Goal: Find specific page/section: Find specific page/section

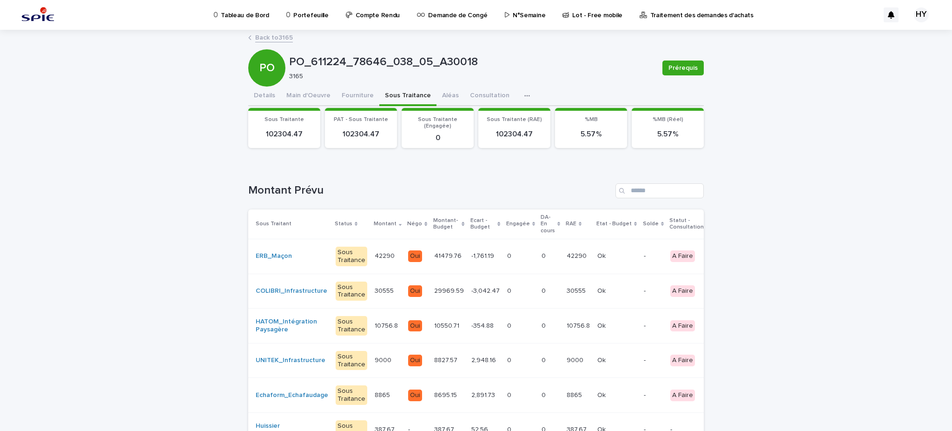
click at [307, 9] on p "Portefeuille" at bounding box center [310, 10] width 35 height 20
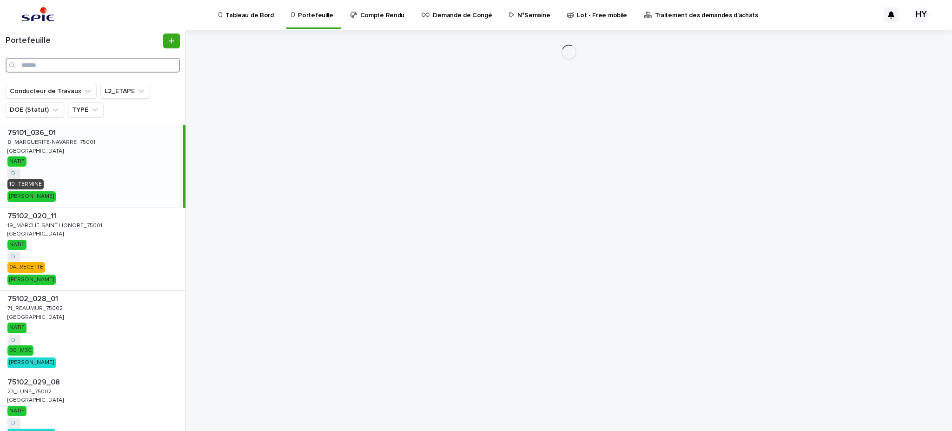
click at [118, 60] on input "Search" at bounding box center [93, 65] width 174 height 15
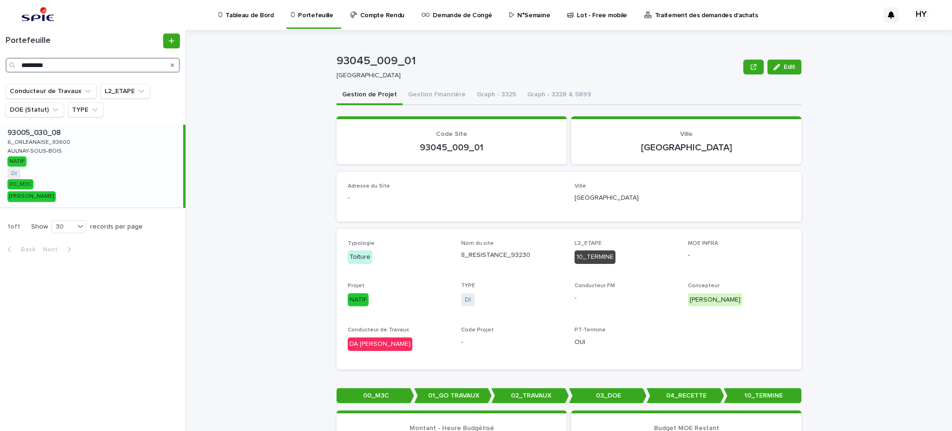
type input "*********"
click at [76, 174] on div "93005_030_08 93005_030_08 6_ORLEANAISE_93600 6_ORLEANAISE_93600 AULNAY-SOUS-BOI…" at bounding box center [91, 166] width 183 height 83
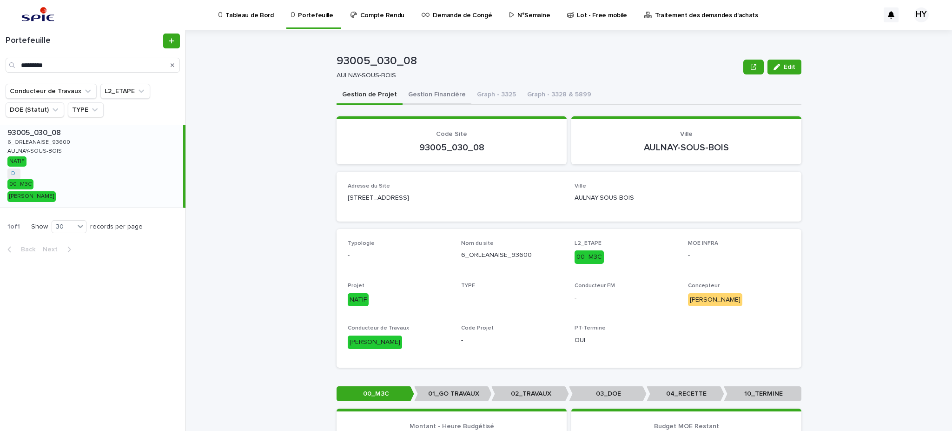
click at [434, 97] on button "Gestion Financière" at bounding box center [437, 96] width 69 height 20
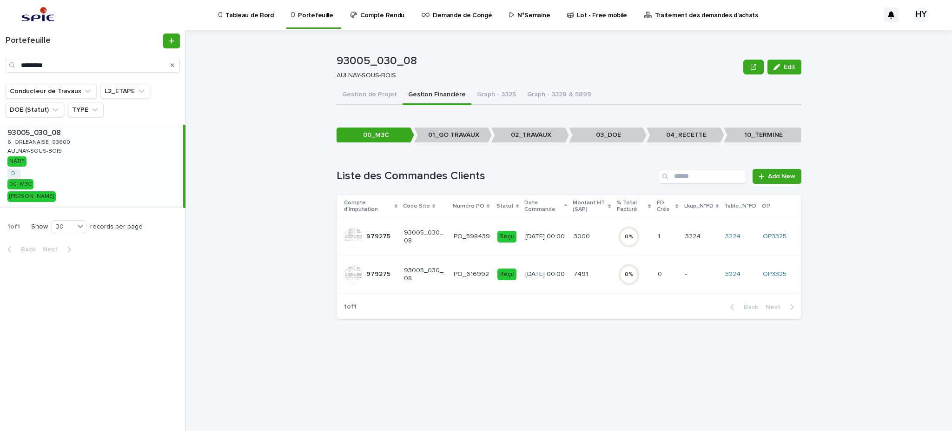
click at [741, 273] on link "3224" at bounding box center [733, 274] width 15 height 8
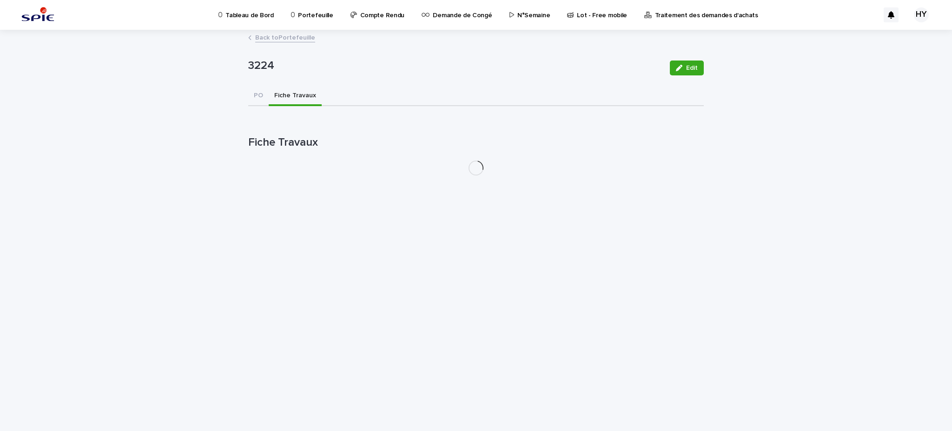
click at [301, 99] on button "Fiche Travaux" at bounding box center [295, 97] width 53 height 20
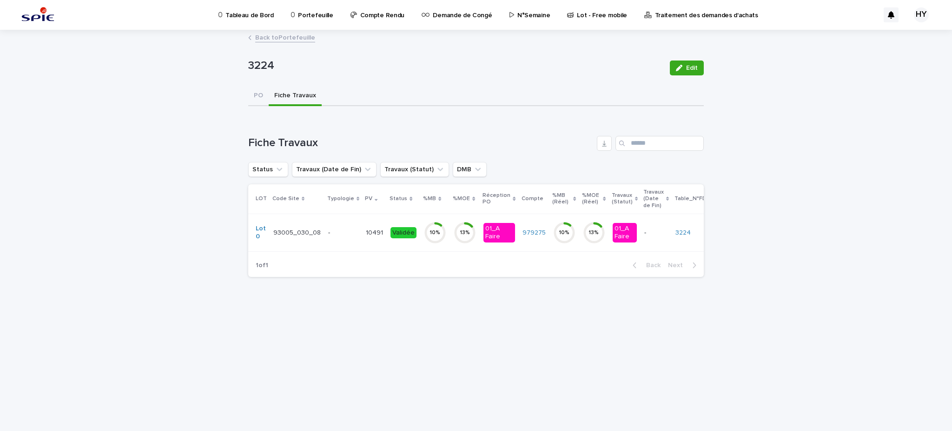
click at [424, 242] on icon at bounding box center [435, 232] width 22 height 22
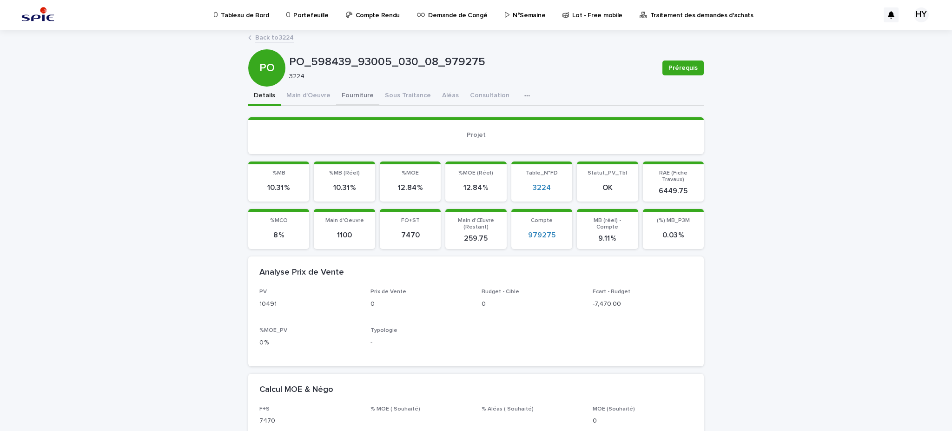
click at [354, 98] on button "Fourniture" at bounding box center [357, 97] width 43 height 20
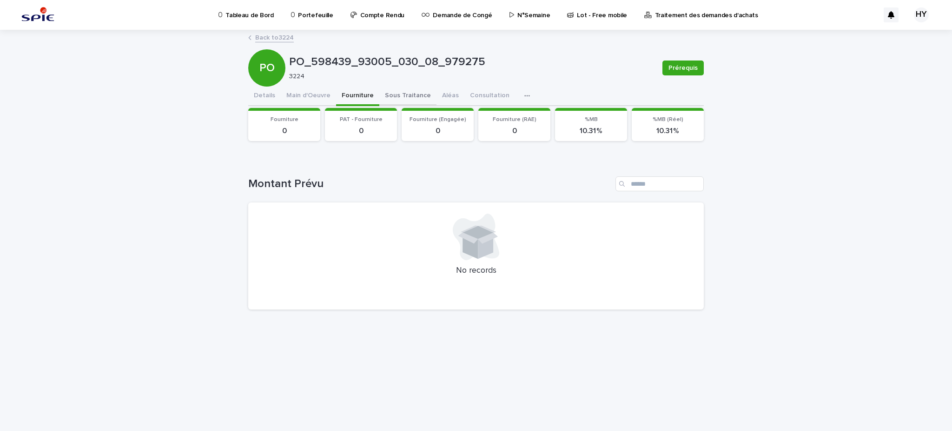
click at [399, 93] on button "Sous Traitance" at bounding box center [407, 97] width 57 height 20
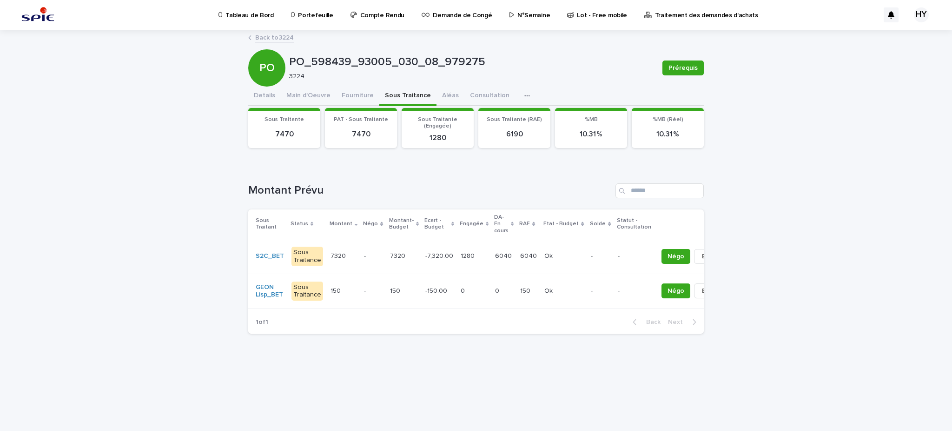
click at [503, 260] on td "6040 6040" at bounding box center [504, 256] width 25 height 35
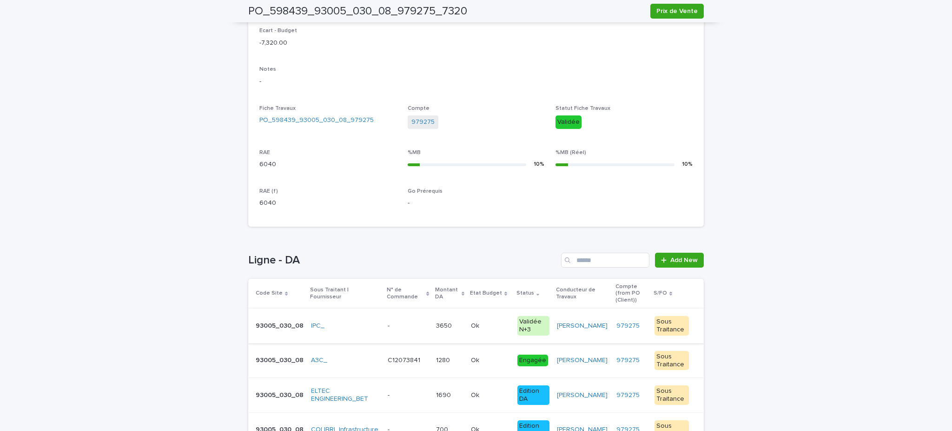
scroll to position [338, 0]
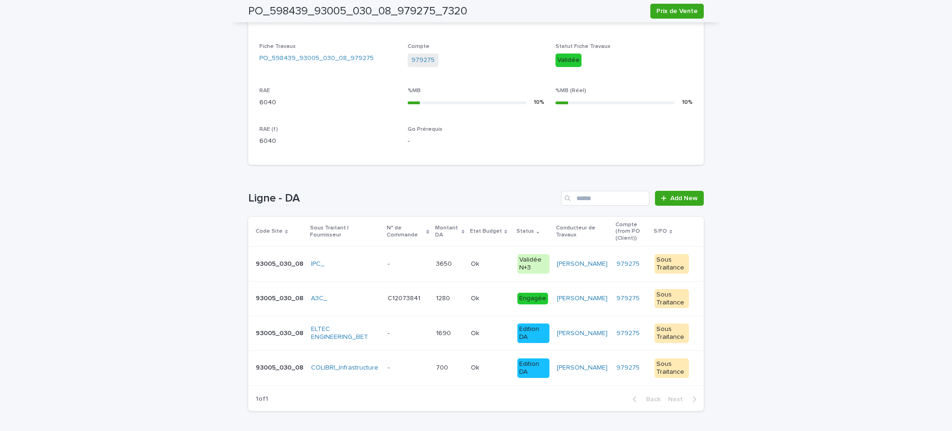
click at [471, 330] on div "Ok Ok" at bounding box center [490, 333] width 39 height 15
